Goal: Register for event/course

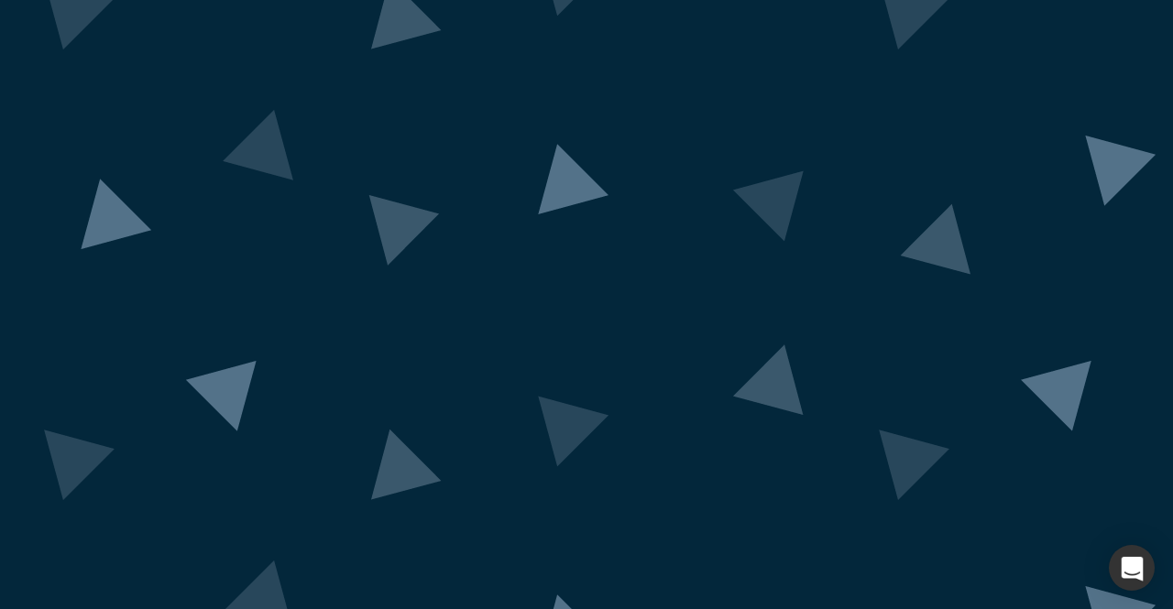
scroll to position [158, 0]
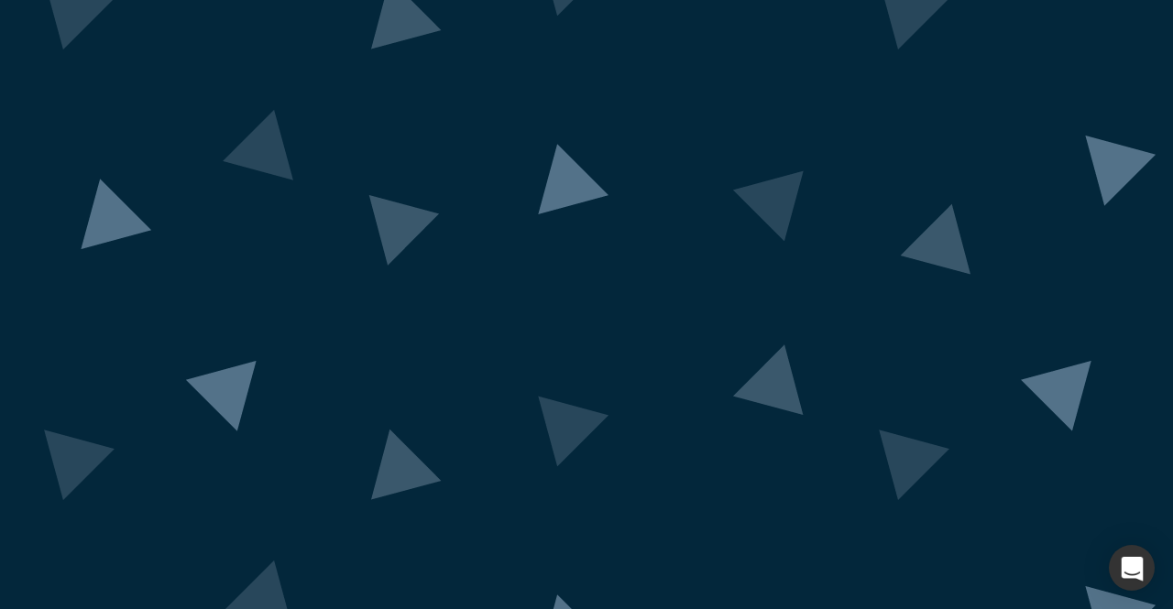
scroll to position [194, 0]
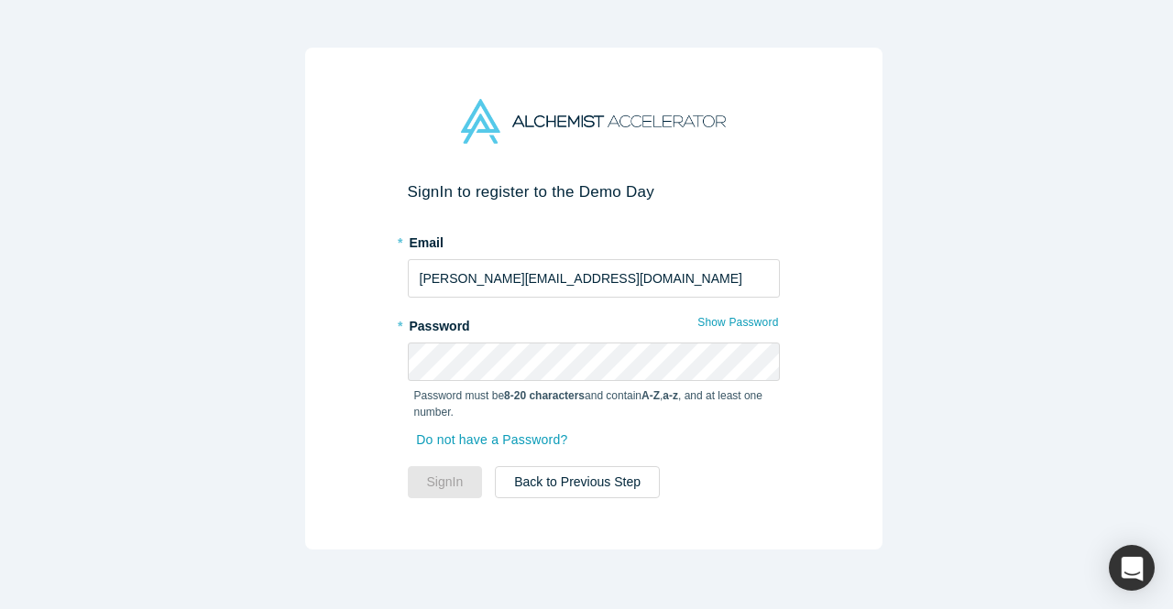
click at [606, 466] on button "Back to Previous Step" at bounding box center [577, 482] width 165 height 32
